Goal: Transaction & Acquisition: Purchase product/service

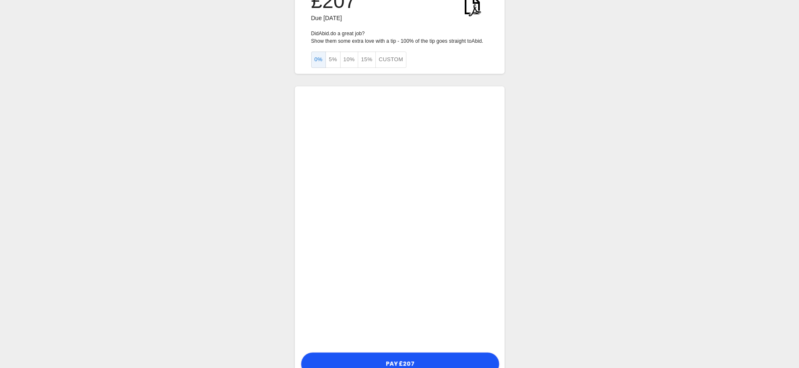
scroll to position [57, 0]
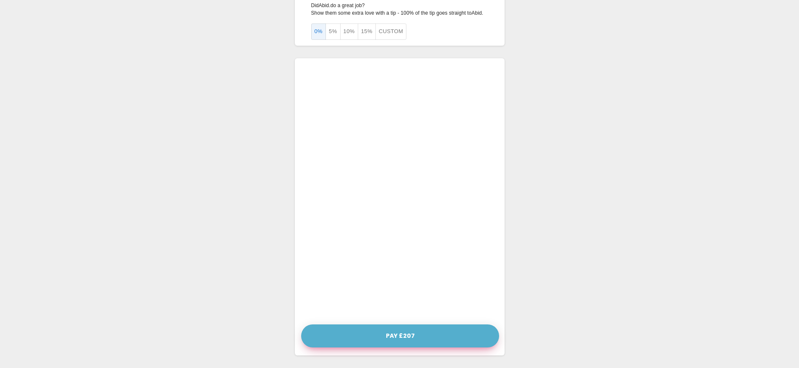
click at [405, 334] on button "Pay £207" at bounding box center [400, 335] width 198 height 23
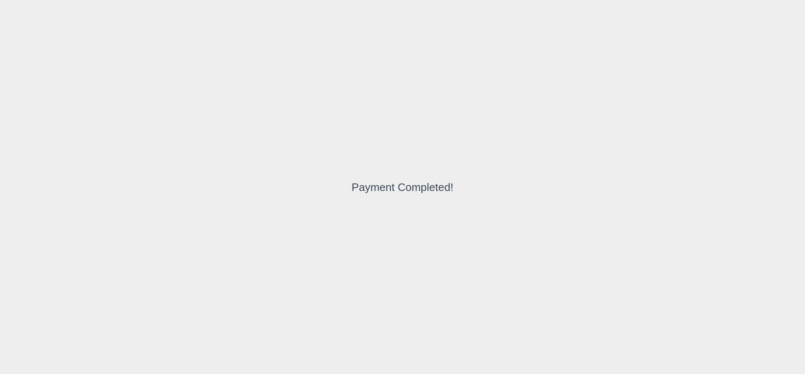
click at [350, 128] on div "Payment Completed!" at bounding box center [402, 187] width 805 height 374
